Goal: Task Accomplishment & Management: Manage account settings

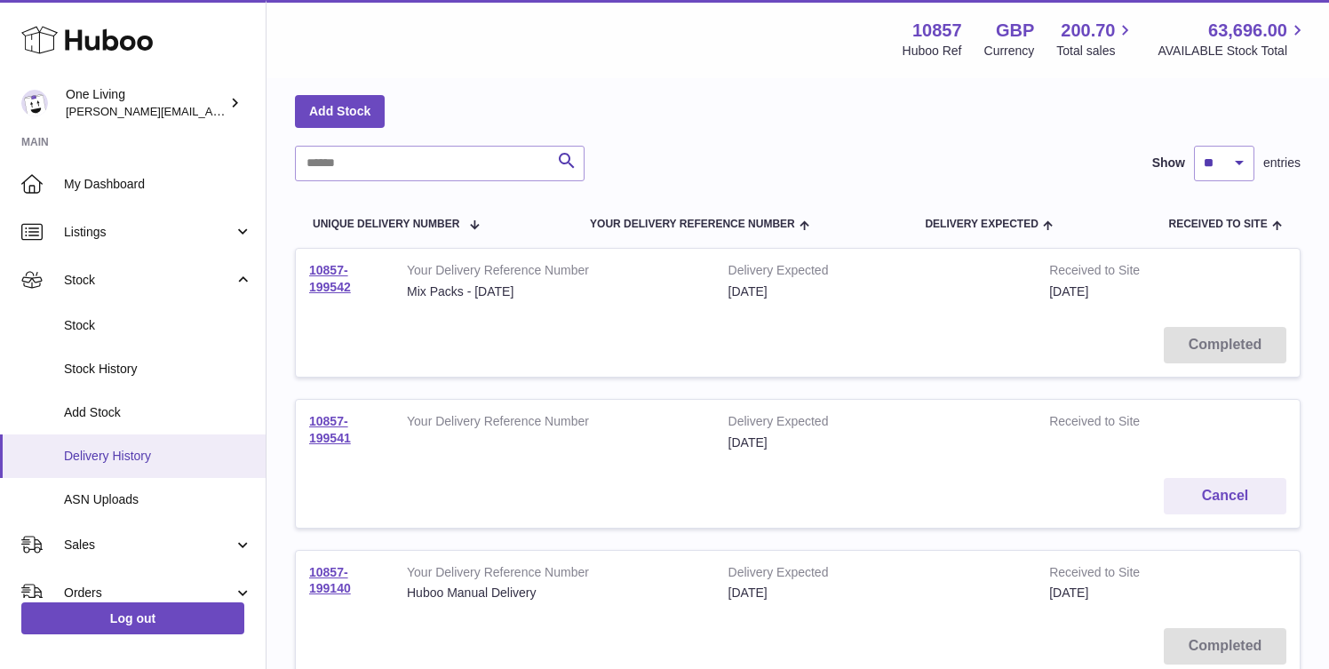
click at [175, 459] on span "Delivery History" at bounding box center [158, 456] width 188 height 17
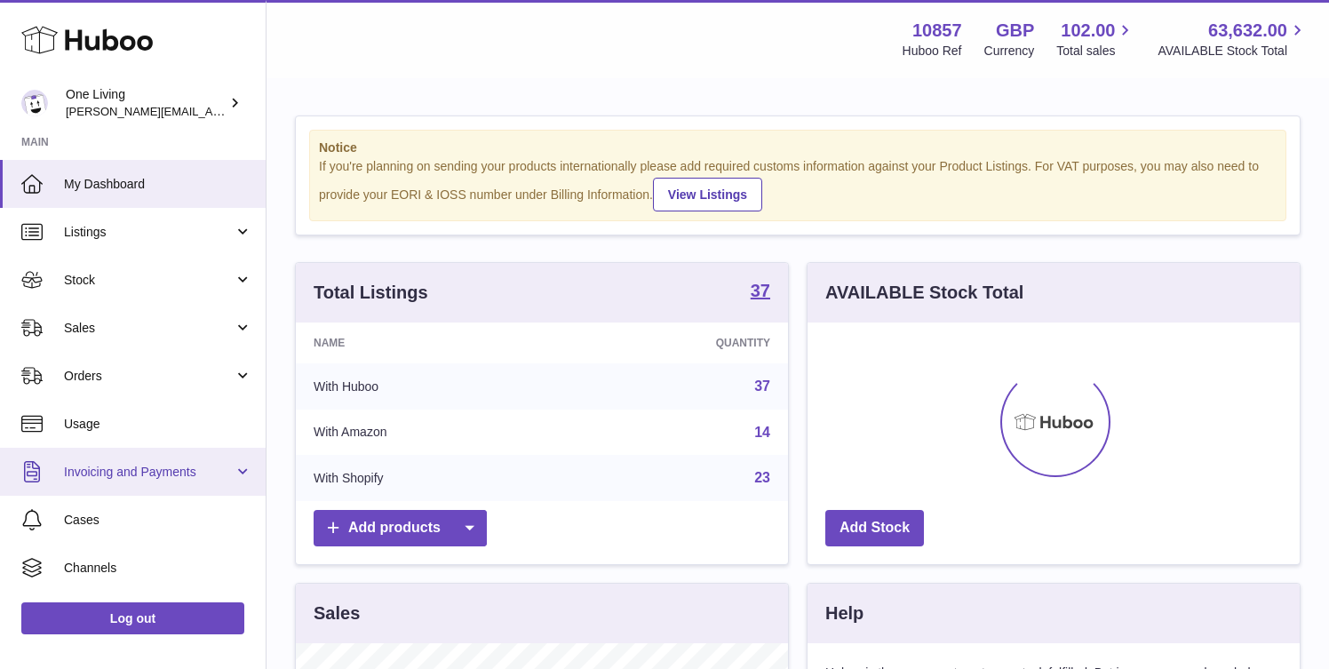
scroll to position [277, 492]
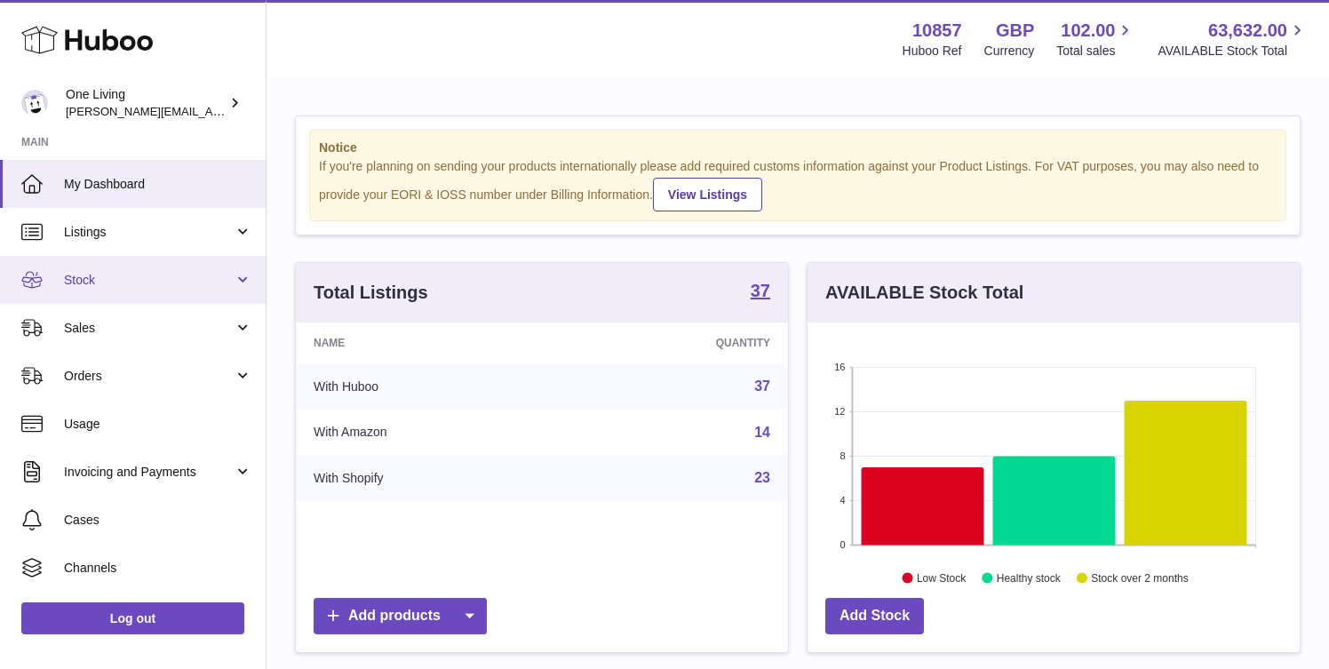
click at [176, 278] on span "Stock" at bounding box center [149, 280] width 170 height 17
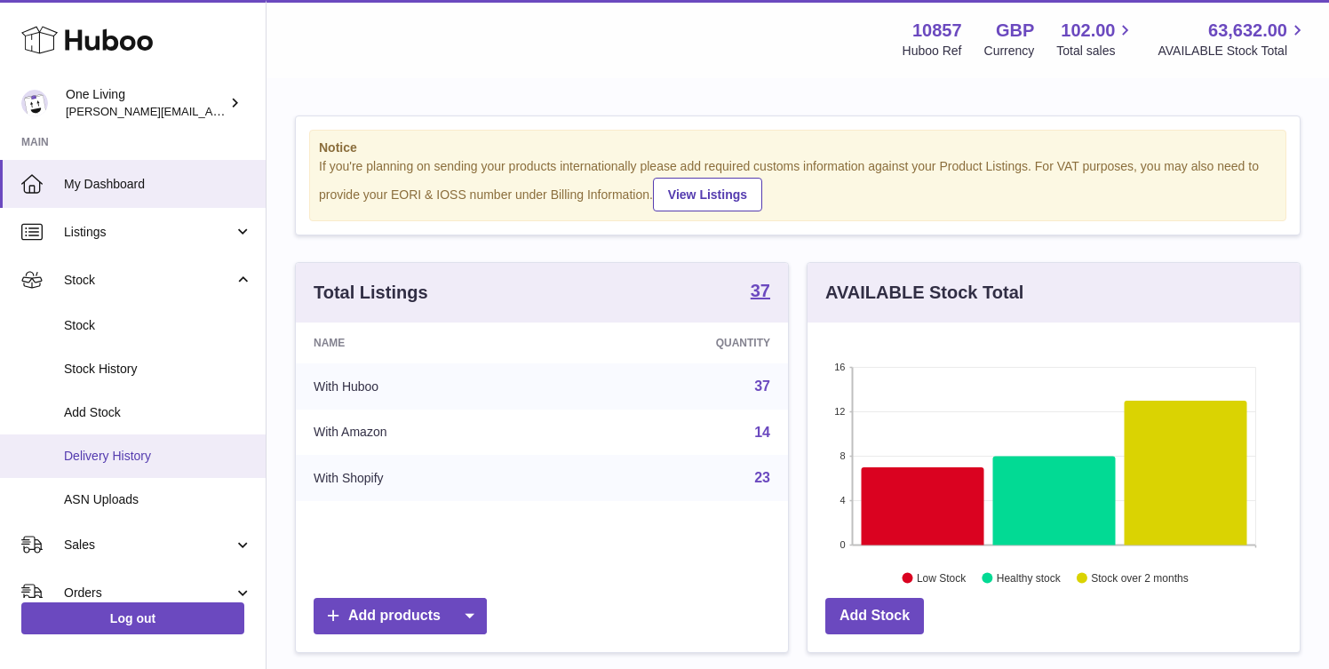
click at [144, 452] on span "Delivery History" at bounding box center [158, 456] width 188 height 17
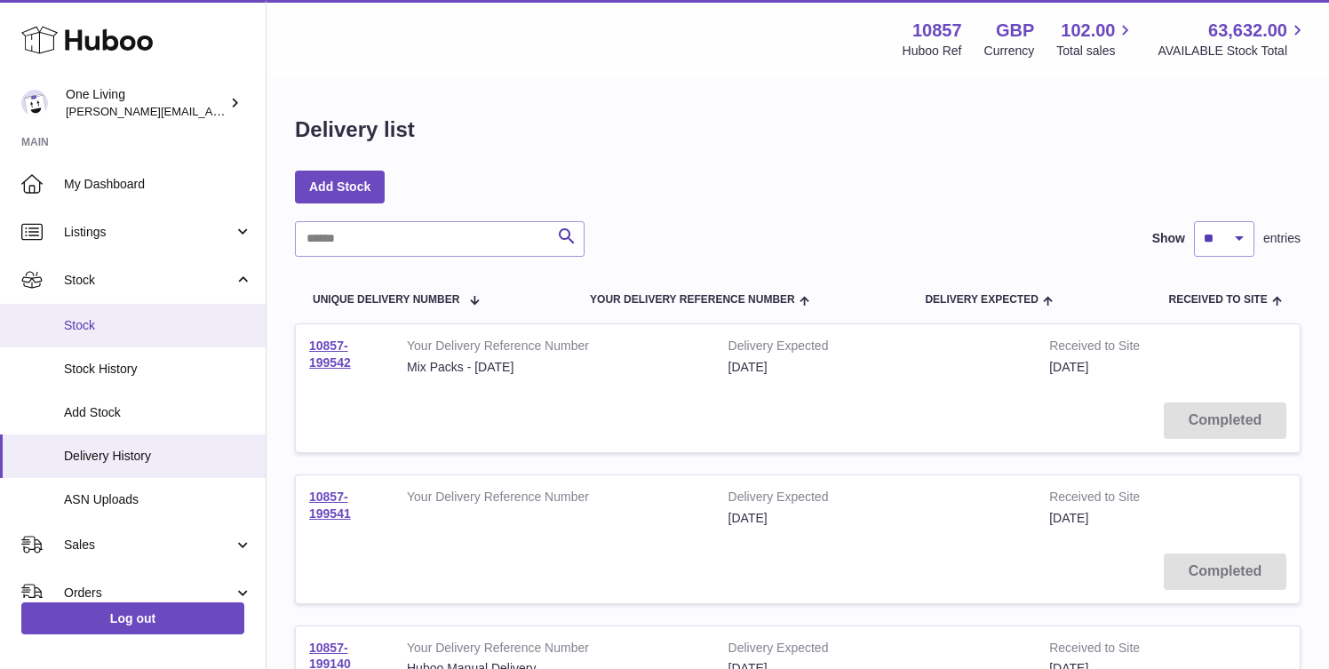
click at [164, 329] on span "Stock" at bounding box center [158, 325] width 188 height 17
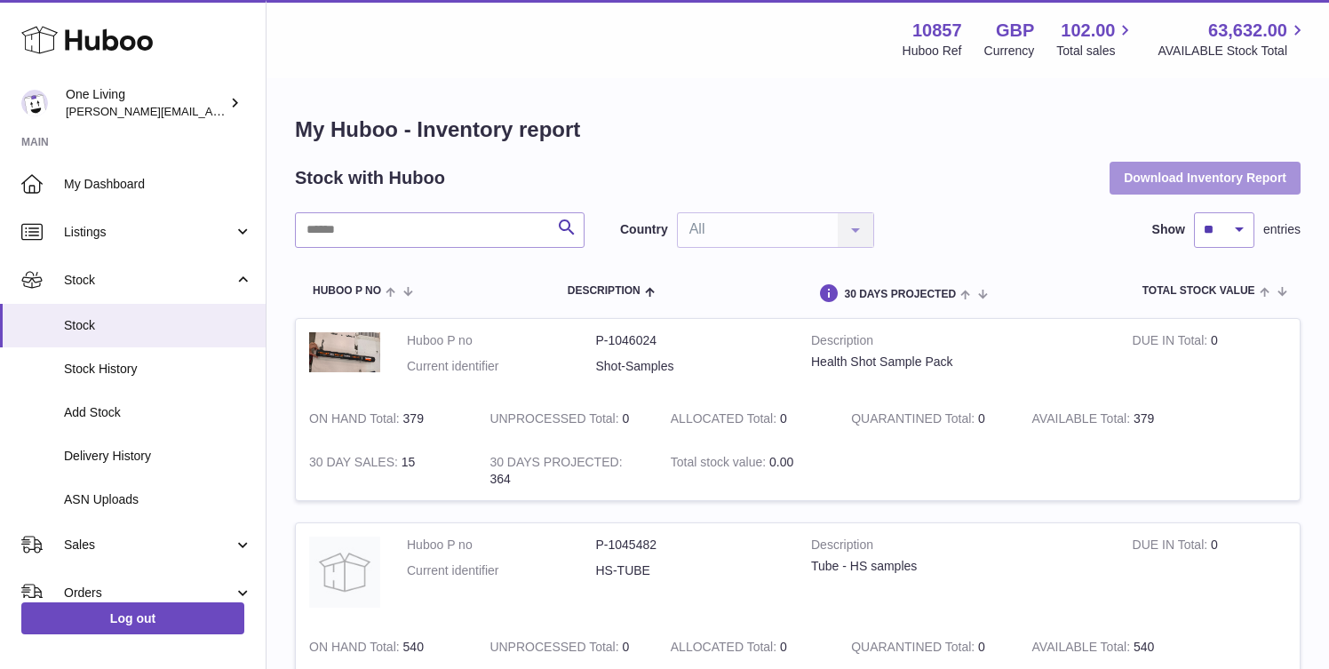
click at [1190, 178] on button "Download Inventory Report" at bounding box center [1205, 178] width 191 height 32
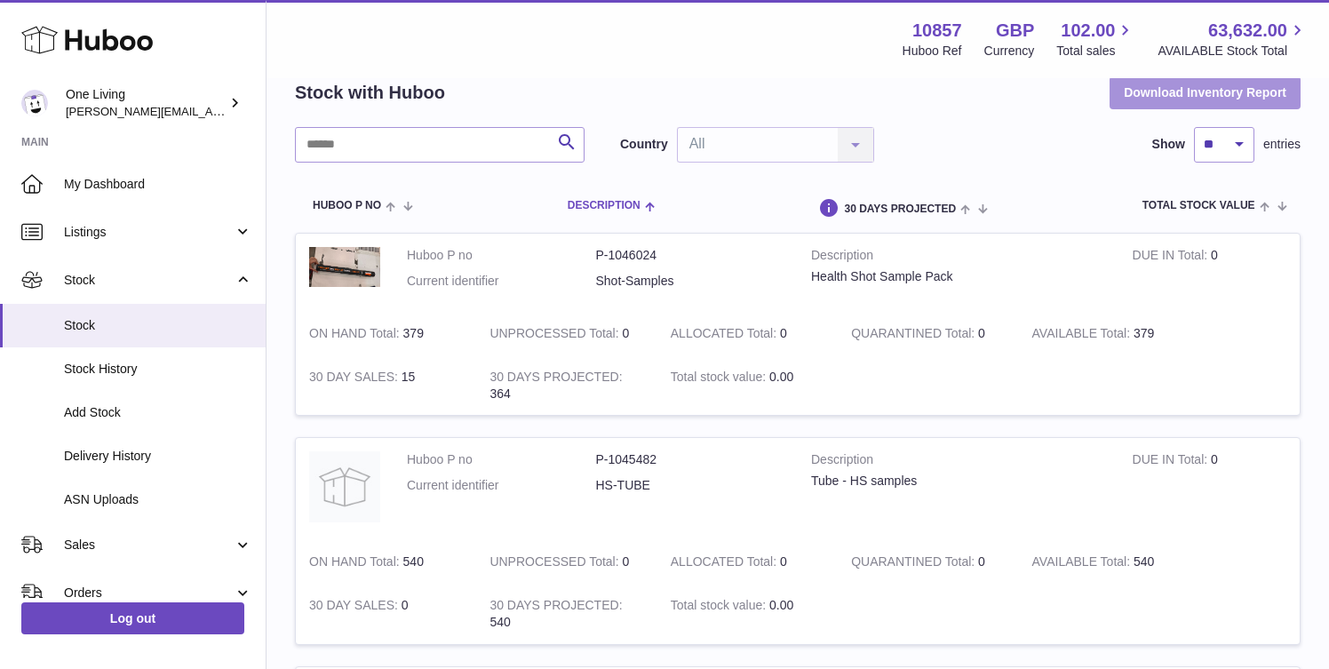
scroll to position [89, 0]
